Goal: Navigation & Orientation: Find specific page/section

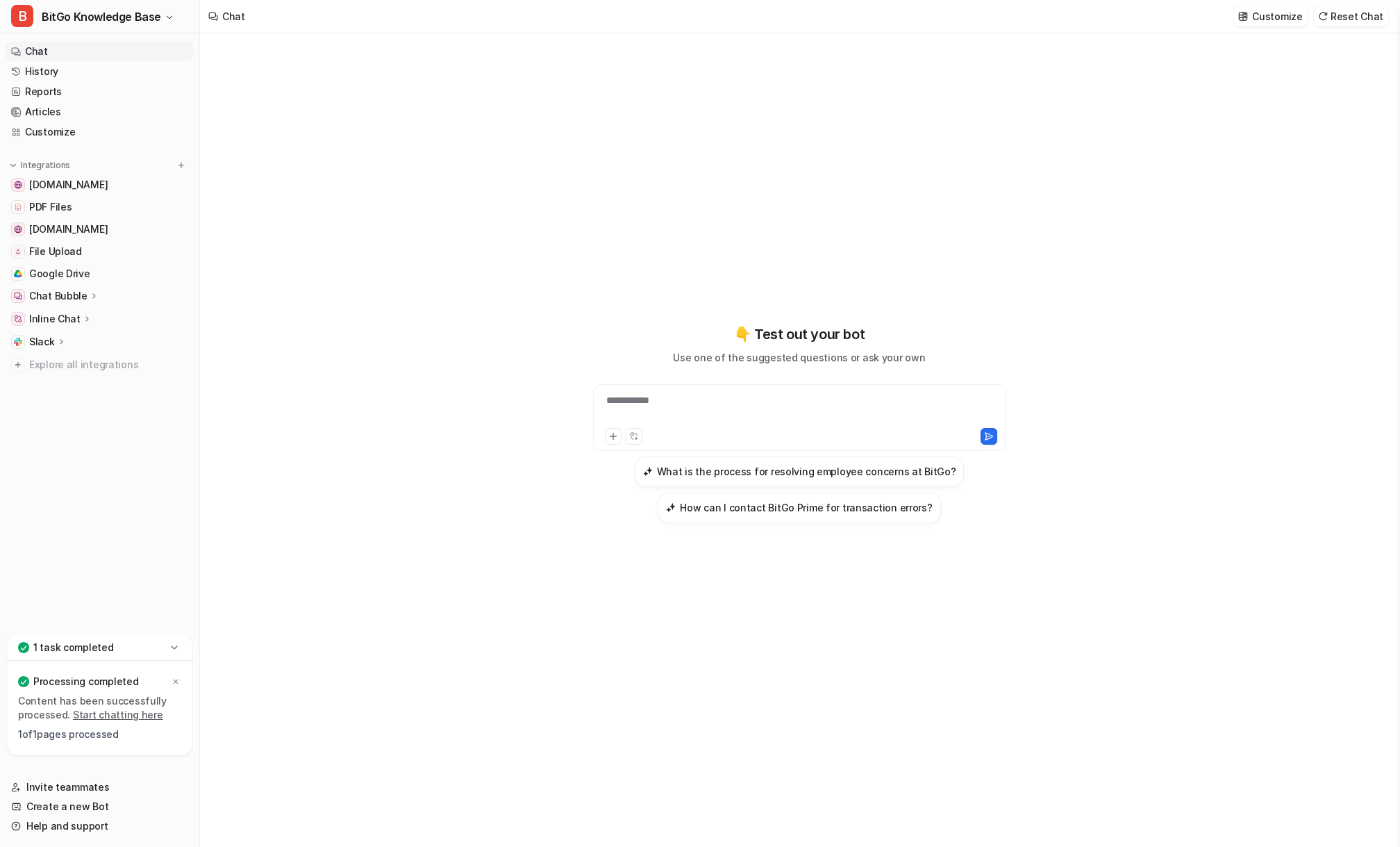
click at [97, 496] on nav "Chat History Reports Articles Customize Integrations www.bitgo.com PDF Files de…" at bounding box center [100, 335] width 199 height 599
click at [99, 72] on link "History" at bounding box center [100, 72] width 189 height 20
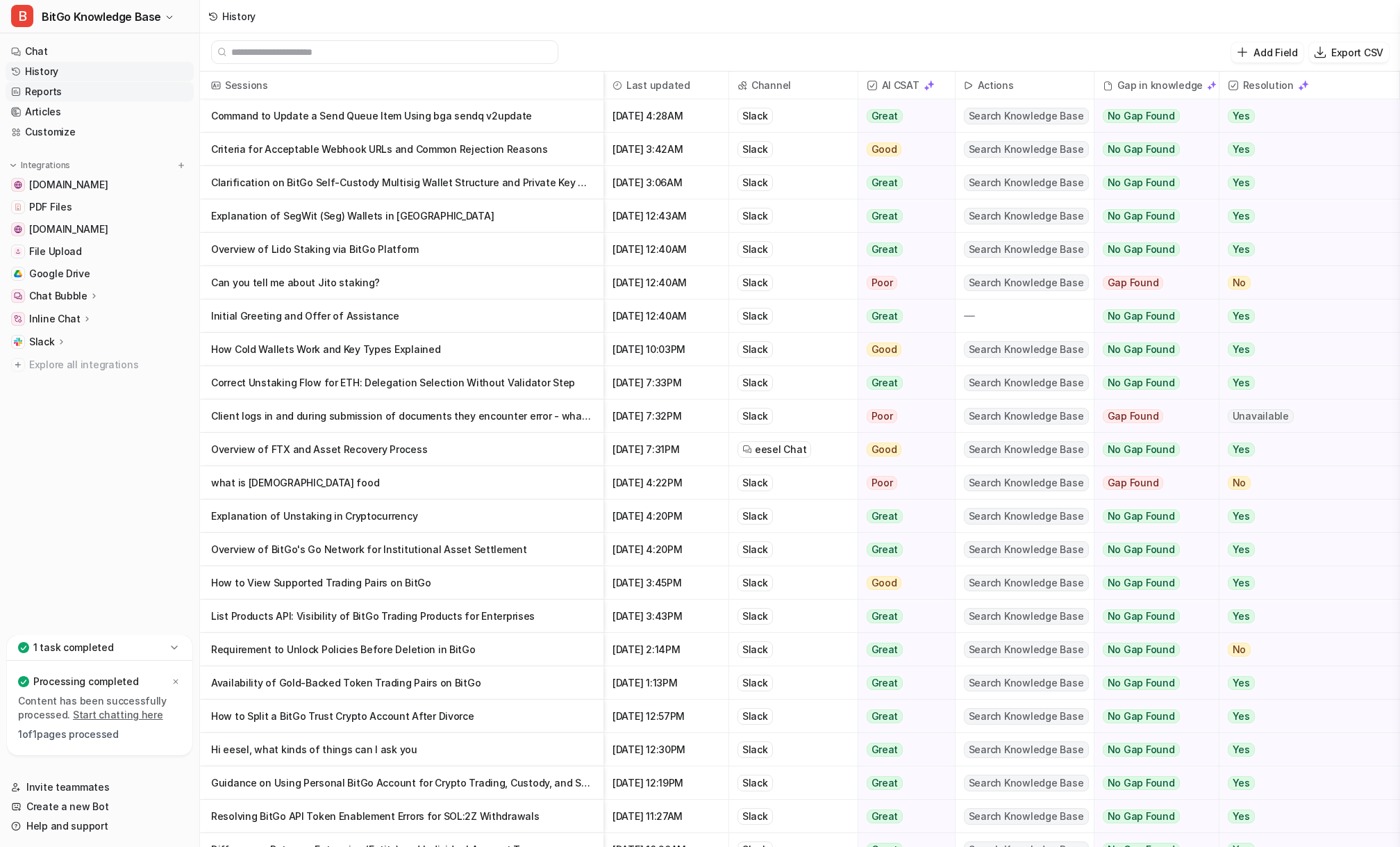
click at [89, 93] on link "Reports" at bounding box center [100, 91] width 189 height 20
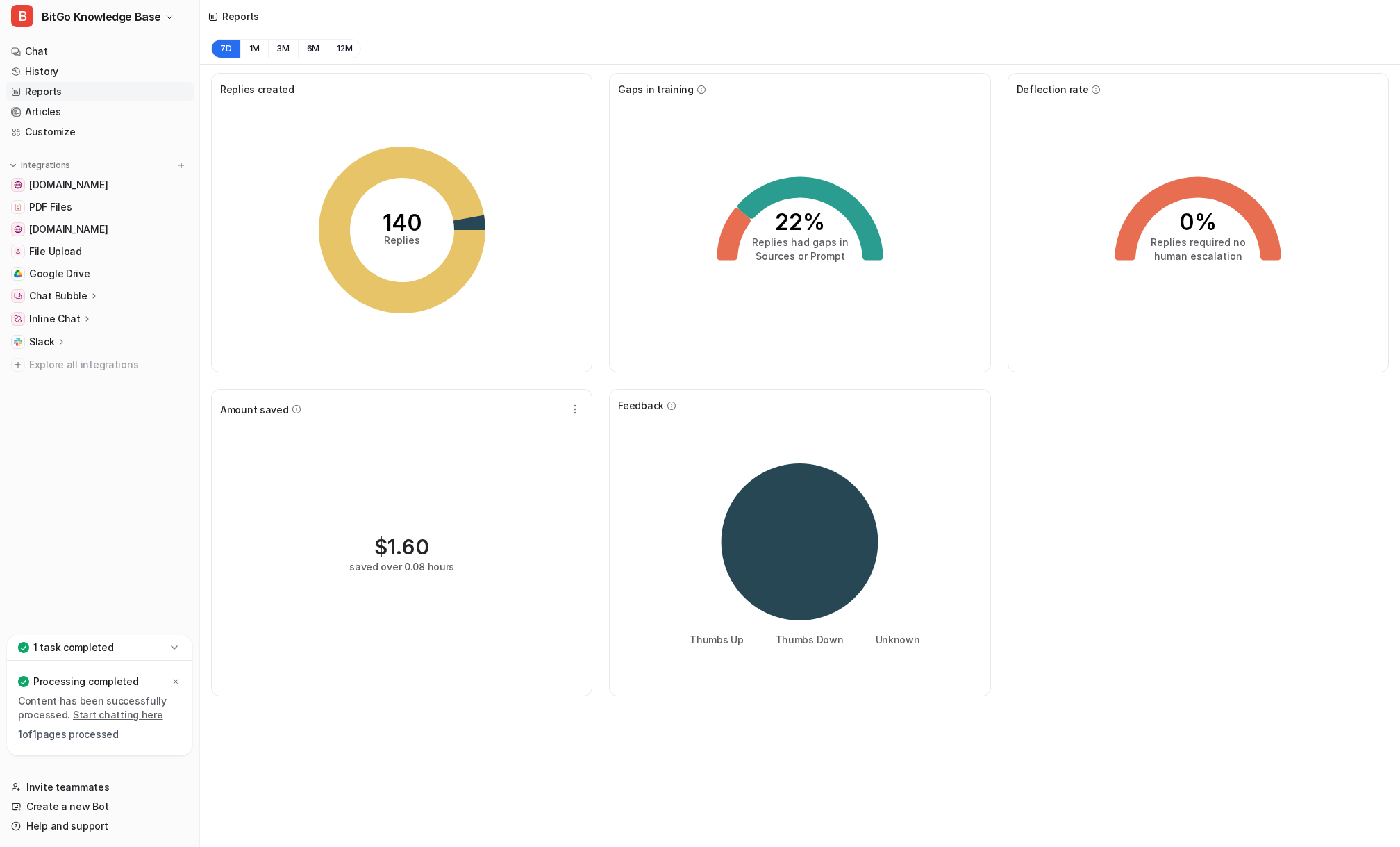
click at [331, 16] on div "Reports" at bounding box center [800, 17] width 1200 height 33
click at [366, 16] on div "Reports" at bounding box center [800, 17] width 1200 height 33
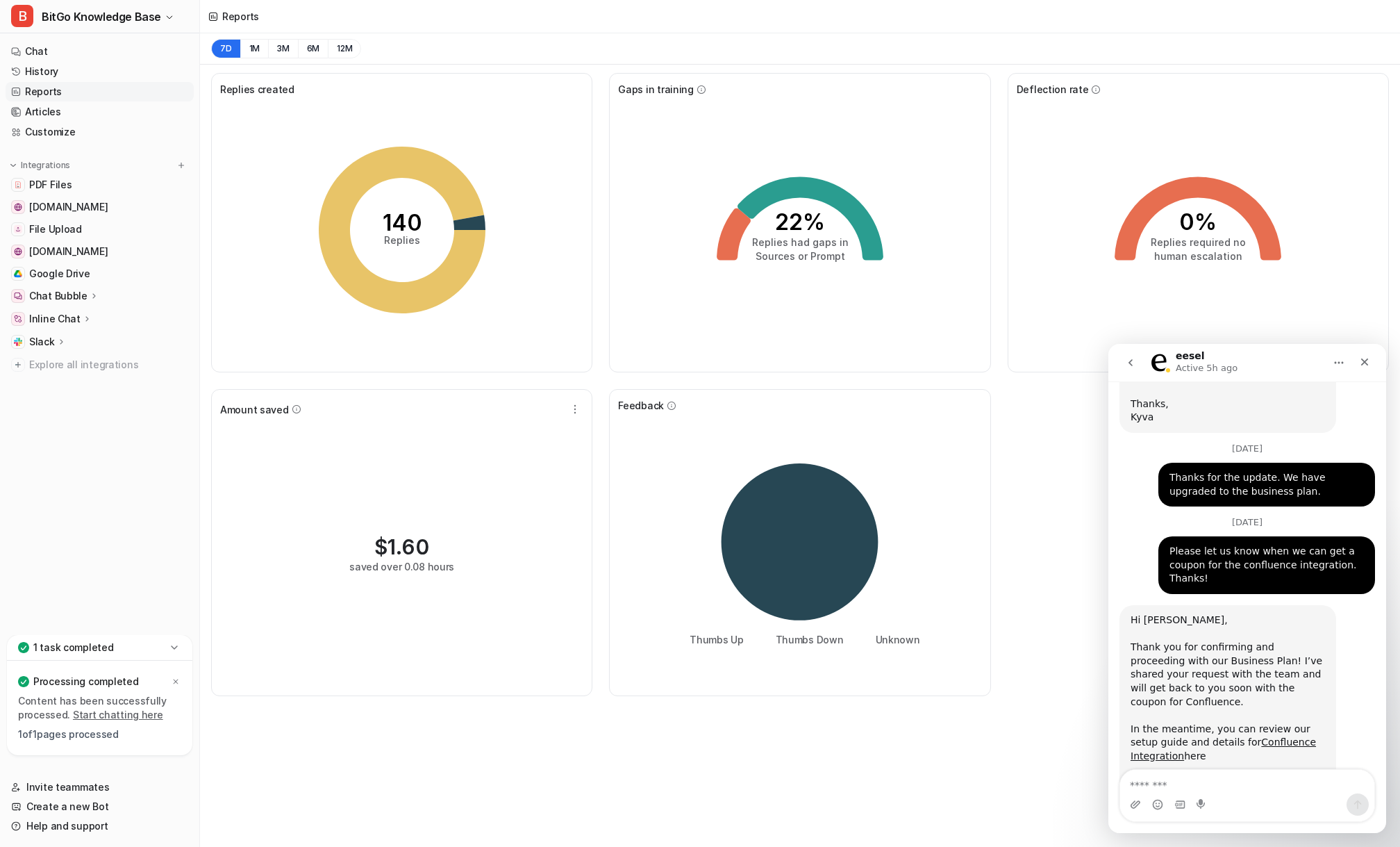
scroll to position [1195, 0]
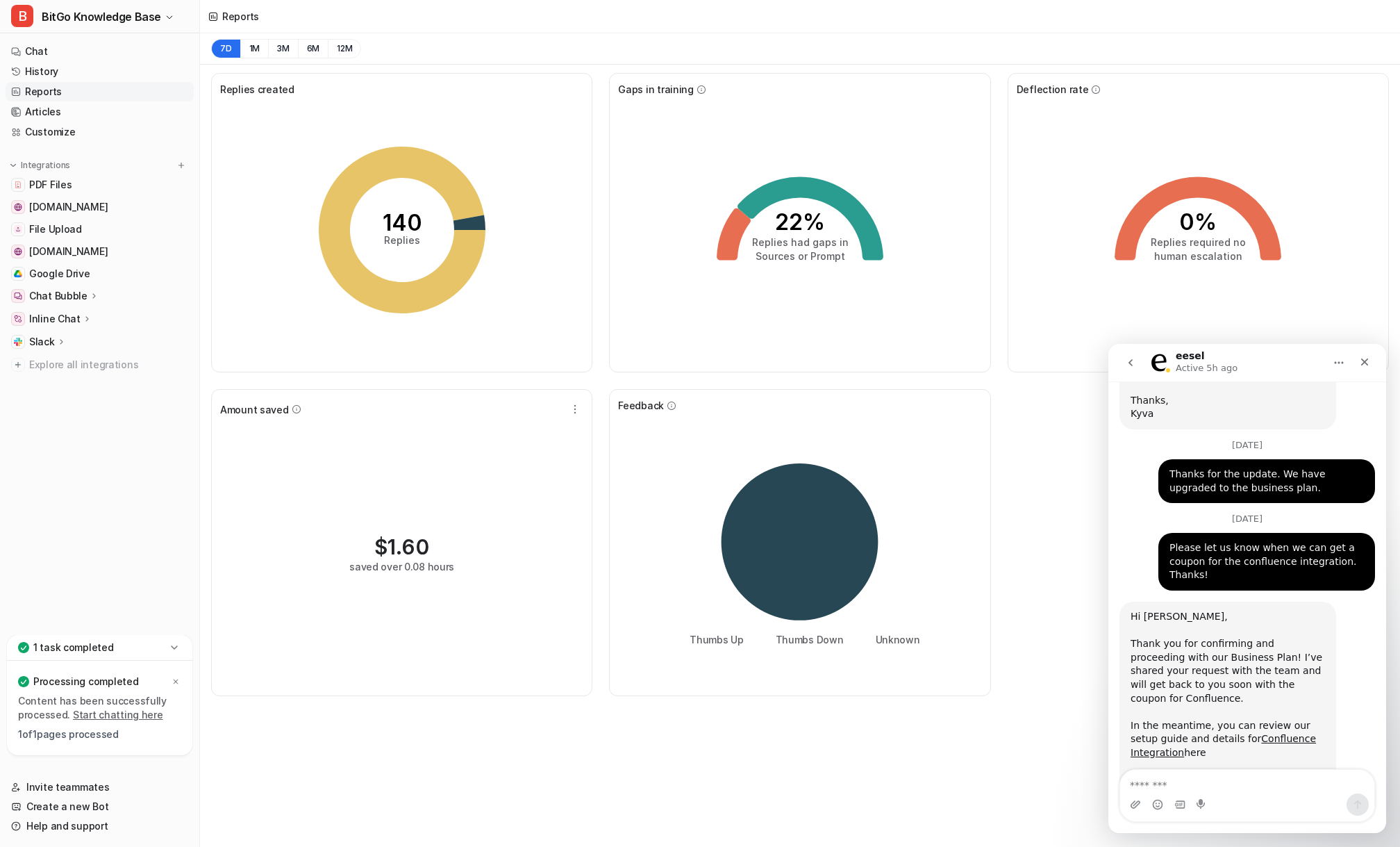
click at [503, 46] on div "7D 1M 3M 6M 12M" at bounding box center [800, 48] width 1200 height 31
click at [1302, 642] on div "Thank you for confirming and proceeding with our Business Plan! I’ve shared you…" at bounding box center [1227, 678] width 194 height 82
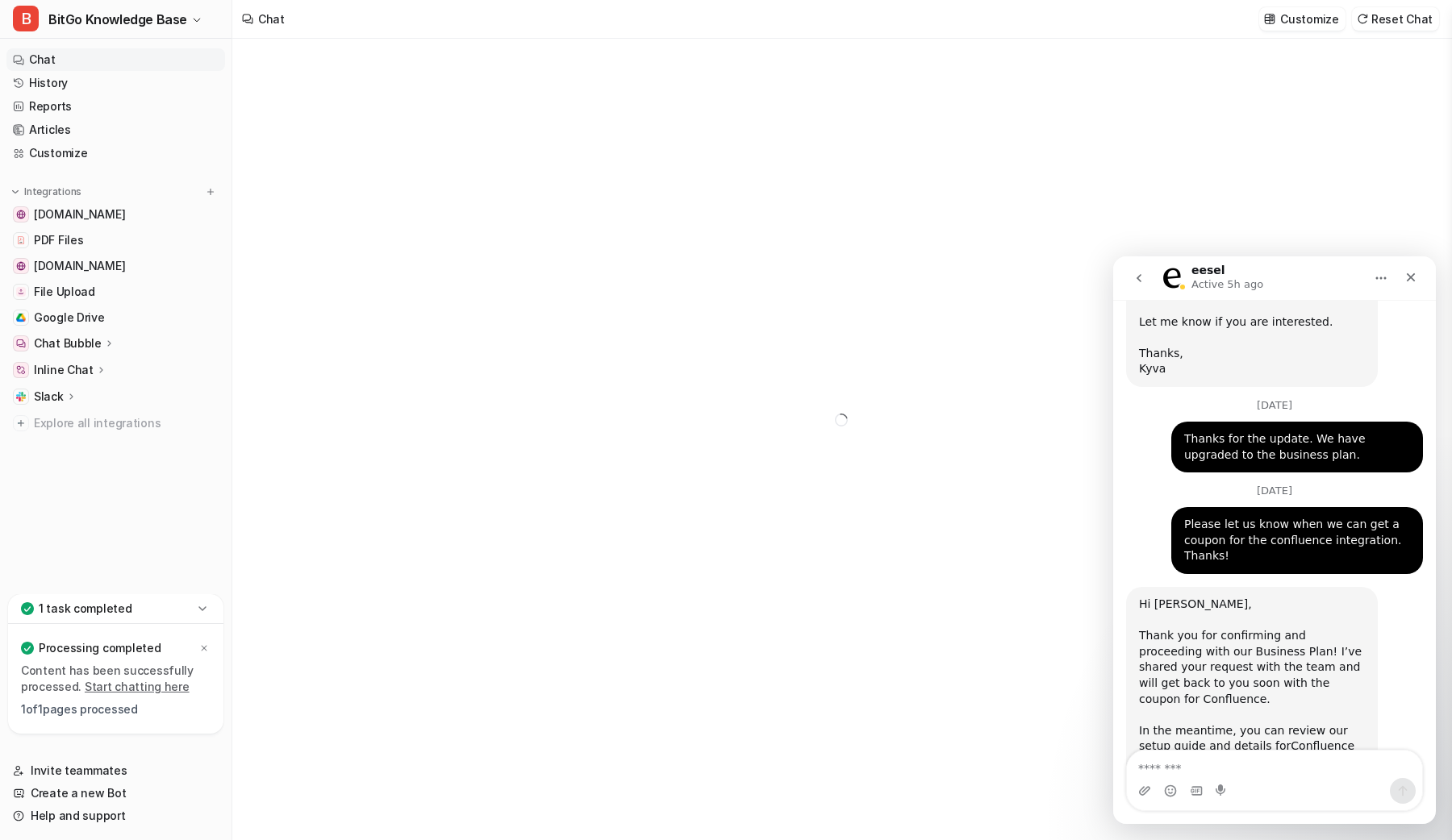
type textarea "**********"
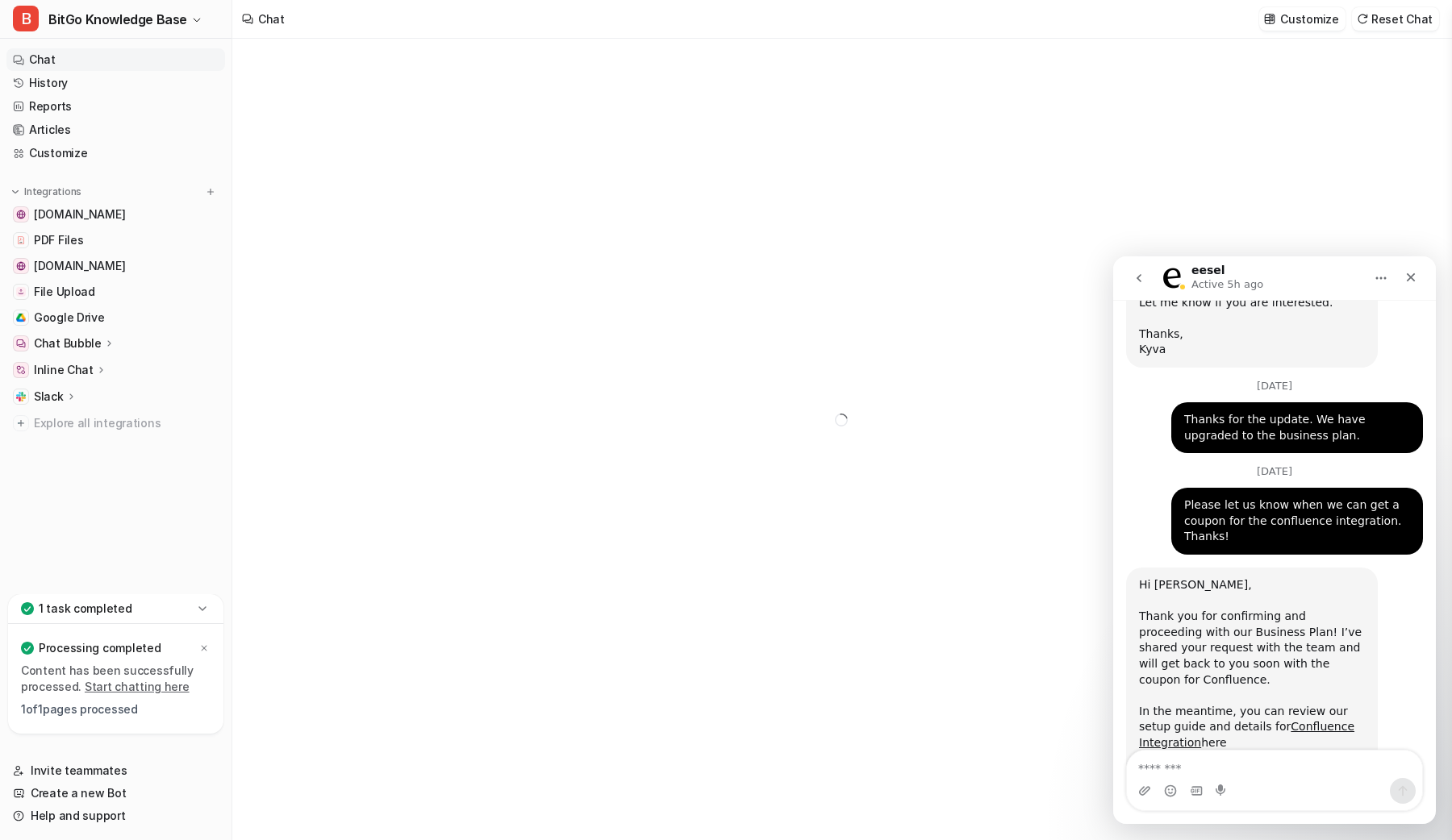
scroll to position [1387, 0]
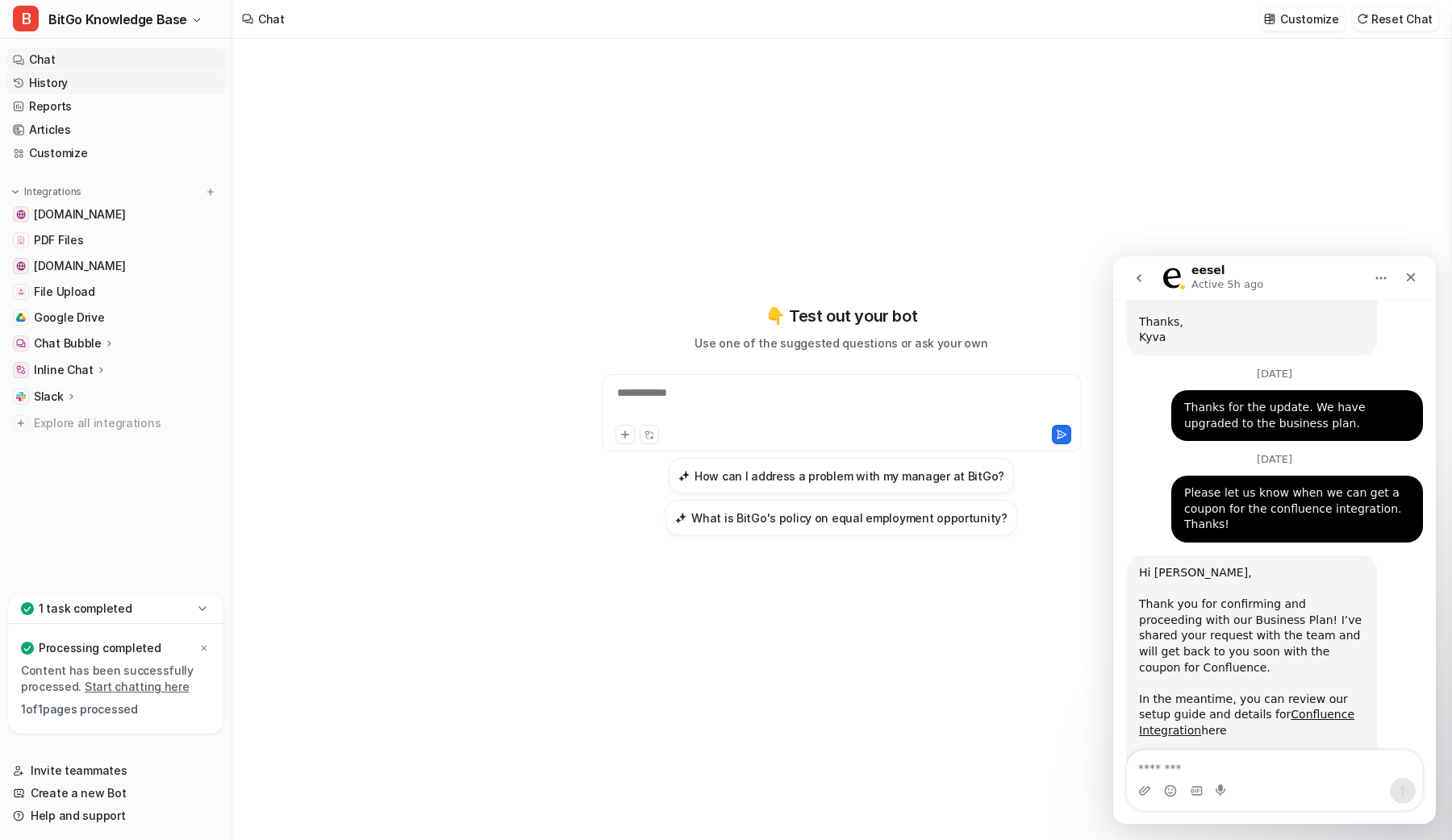
click at [103, 80] on link "History" at bounding box center [116, 83] width 219 height 23
